Goal: Task Accomplishment & Management: Manage account settings

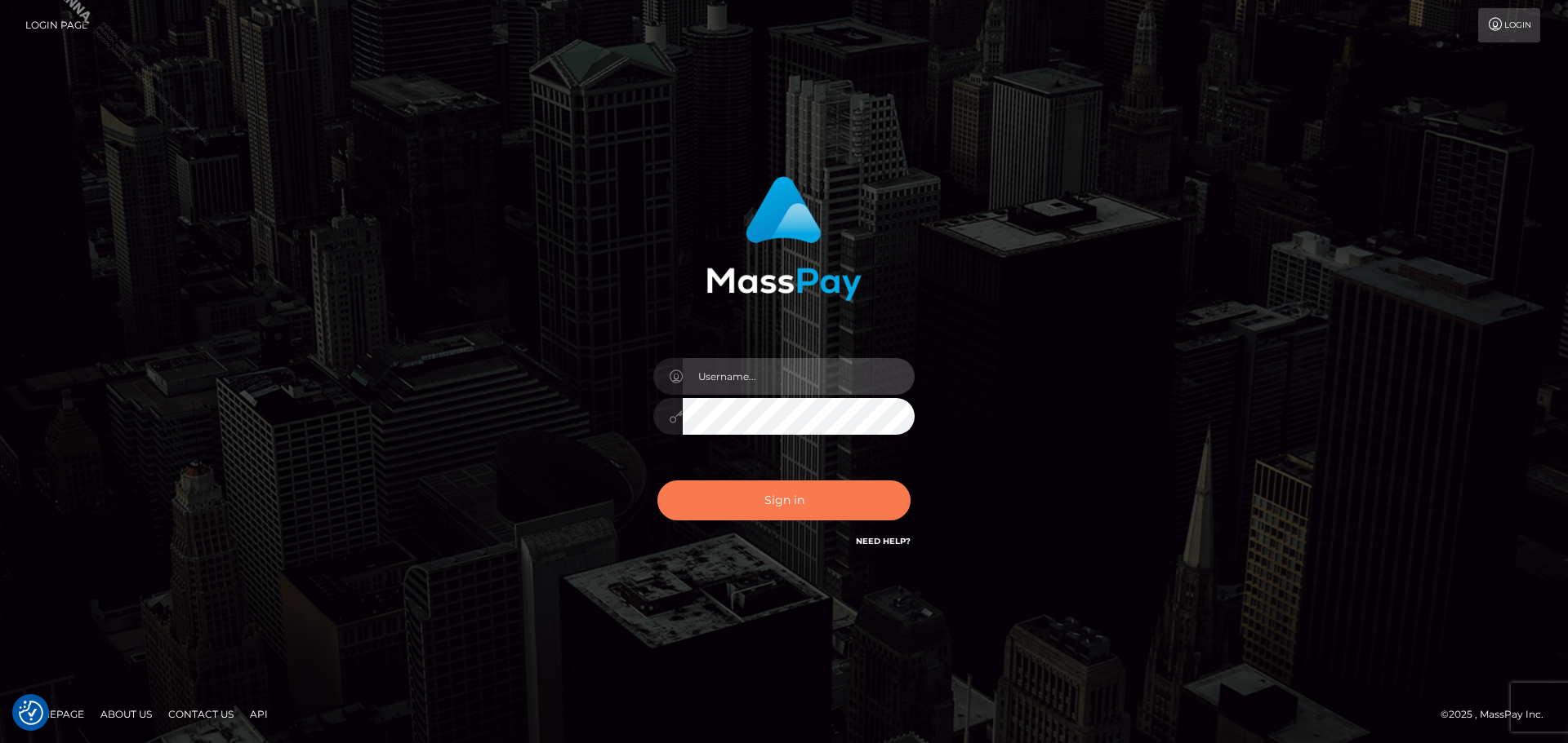
type input "Kriska.Silversocial"
click at [743, 504] on button "Sign in" at bounding box center [783, 500] width 253 height 40
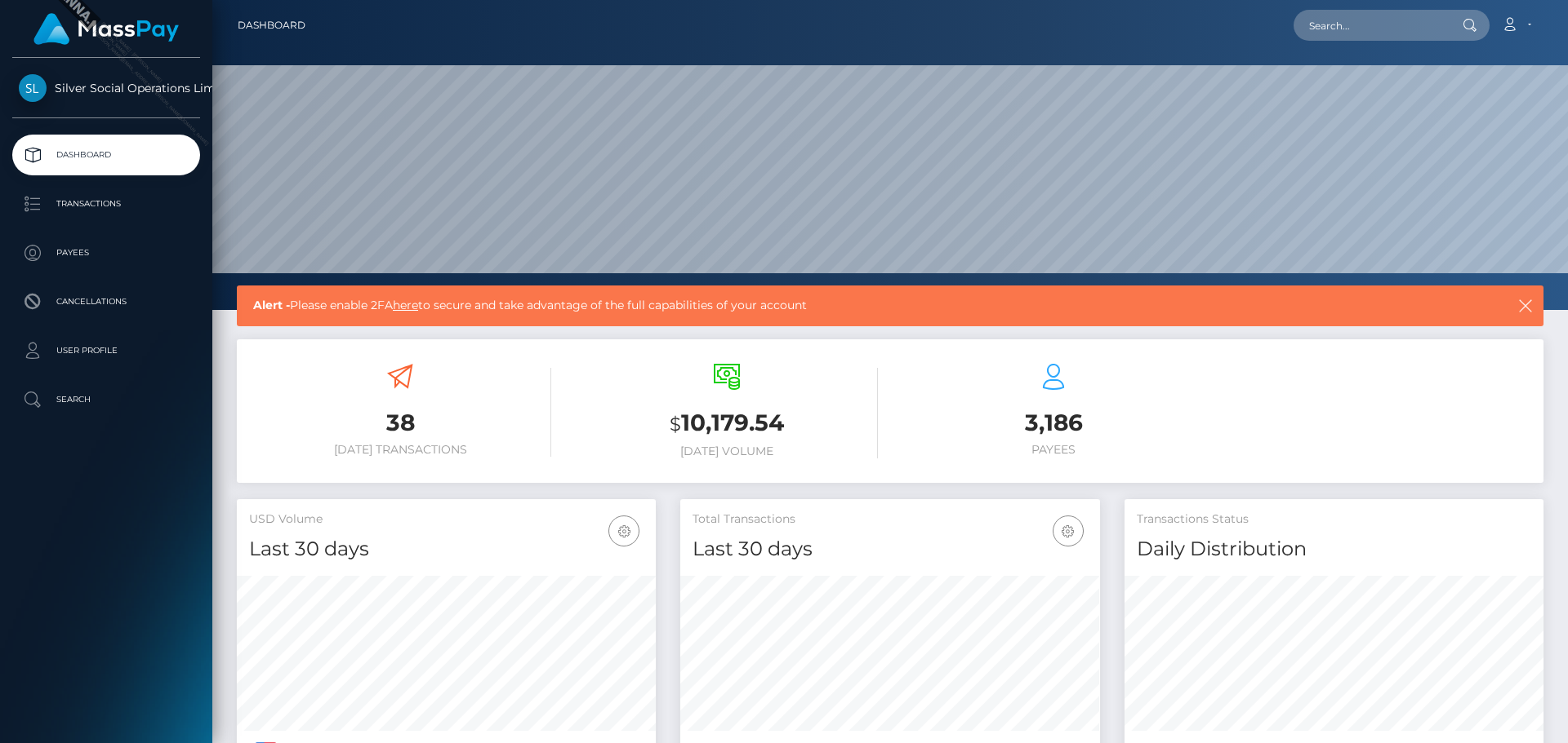
scroll to position [289, 419]
click at [722, 419] on h3 "$ 10,179.54" at bounding box center [727, 424] width 302 height 34
copy h3 "10,179.54"
